Goal: Task Accomplishment & Management: Complete application form

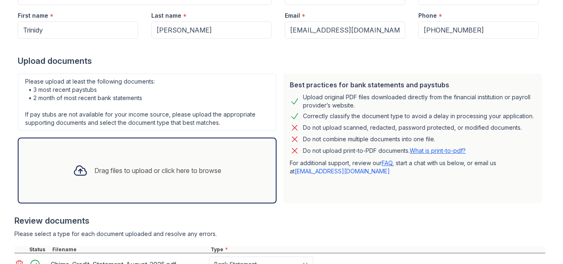
scroll to position [131, 0]
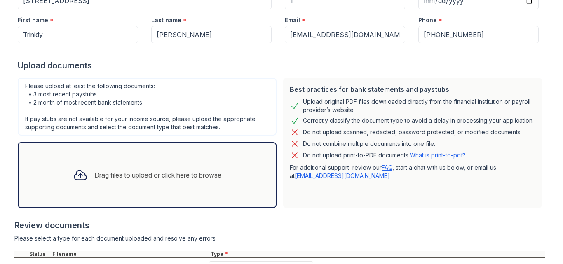
click at [186, 117] on div "Please upload at least the following documents: • 3 most recent paystubs • 2 mo…" at bounding box center [147, 107] width 259 height 58
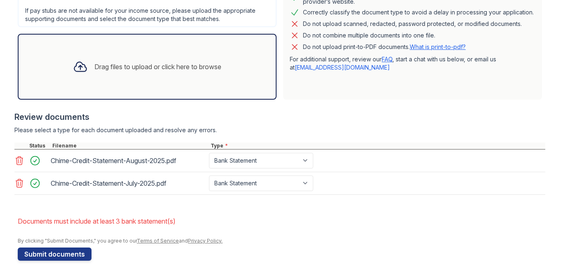
scroll to position [253, 0]
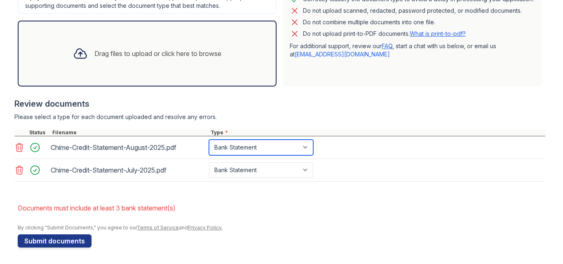
click at [228, 148] on select "Paystub Bank Statement Offer Letter Tax Documents Benefit Award Letter Investme…" at bounding box center [261, 148] width 104 height 16
click at [281, 147] on select "Paystub Bank Statement Offer Letter Tax Documents Benefit Award Letter Investme…" at bounding box center [261, 148] width 104 height 16
click at [365, 65] on div "Best practices for bank statements and paystubs Upload original PDF files downl…" at bounding box center [412, 21] width 259 height 130
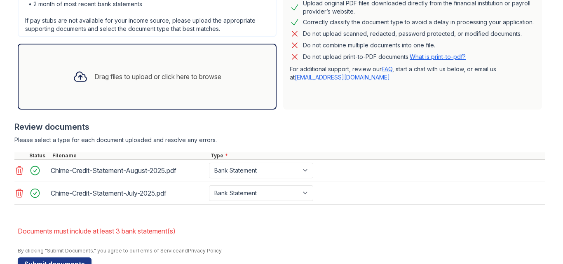
scroll to position [229, 0]
click at [181, 92] on div "Drag files to upload or click here to browse" at bounding box center [147, 77] width 259 height 66
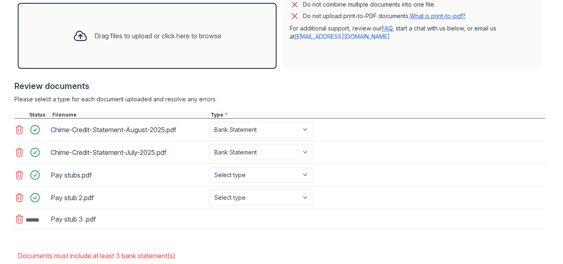
scroll to position [275, 0]
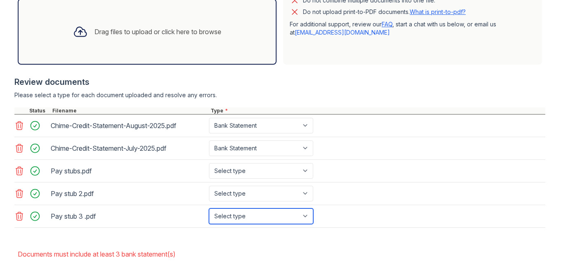
click at [268, 218] on select "Select type Paystub Bank Statement Offer Letter Tax Documents Benefit Award Let…" at bounding box center [261, 216] width 104 height 16
select select "paystub"
click at [209, 208] on select "Select type Paystub Bank Statement Offer Letter Tax Documents Benefit Award Let…" at bounding box center [261, 216] width 104 height 16
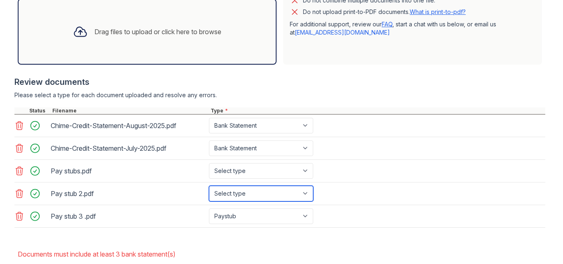
click at [249, 196] on select "Select type Paystub Bank Statement Offer Letter Tax Documents Benefit Award Let…" at bounding box center [261, 194] width 104 height 16
select select "paystub"
click at [209, 186] on select "Select type Paystub Bank Statement Offer Letter Tax Documents Benefit Award Let…" at bounding box center [261, 194] width 104 height 16
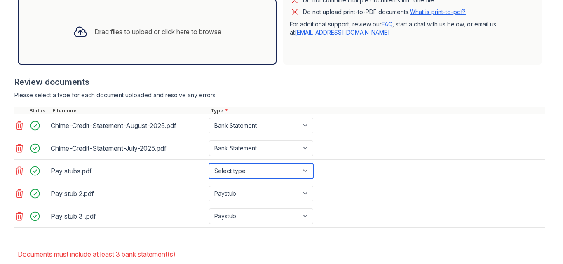
click at [250, 169] on select "Select type Paystub Bank Statement Offer Letter Tax Documents Benefit Award Let…" at bounding box center [261, 171] width 104 height 16
select select "paystub"
click at [209, 163] on select "Select type Paystub Bank Statement Offer Letter Tax Documents Benefit Award Let…" at bounding box center [261, 171] width 104 height 16
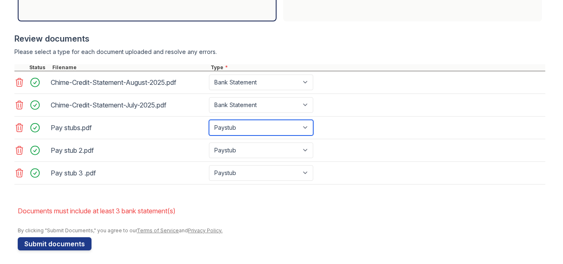
scroll to position [321, 0]
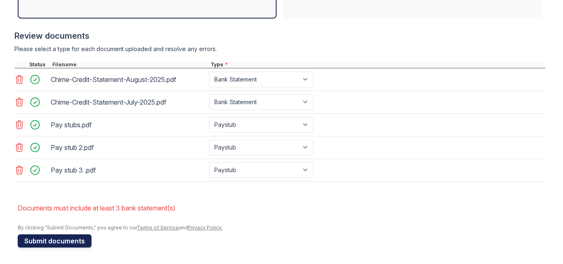
click at [69, 238] on button "Submit documents" at bounding box center [55, 240] width 74 height 13
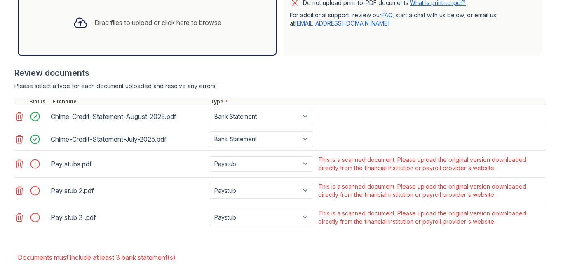
scroll to position [284, 0]
click at [126, 139] on div "Chime-Credit-Statement-July-2025.pdf" at bounding box center [128, 138] width 155 height 13
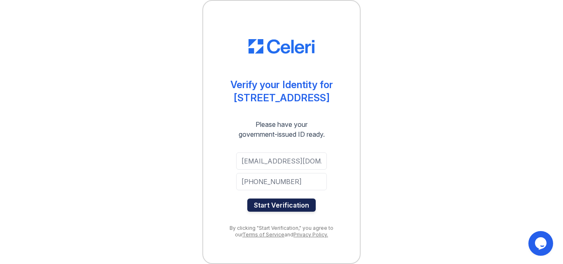
click at [273, 202] on button "Start Verification" at bounding box center [281, 204] width 68 height 13
